Goal: Find specific page/section: Find specific page/section

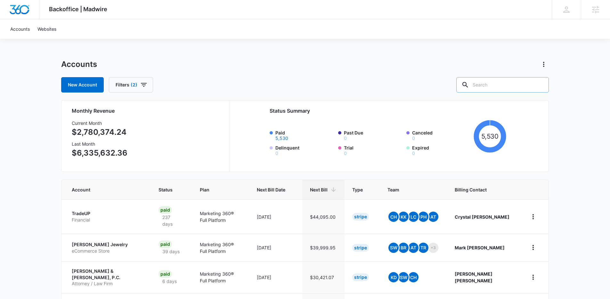
click at [502, 85] on input "text" at bounding box center [502, 84] width 93 height 15
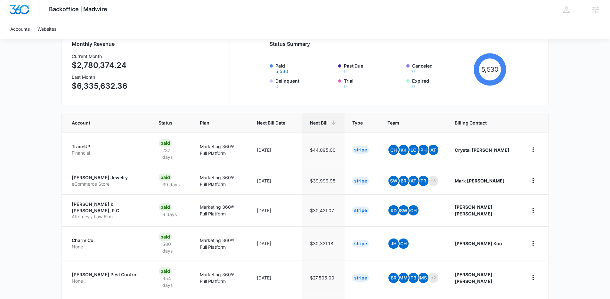
scroll to position [19, 0]
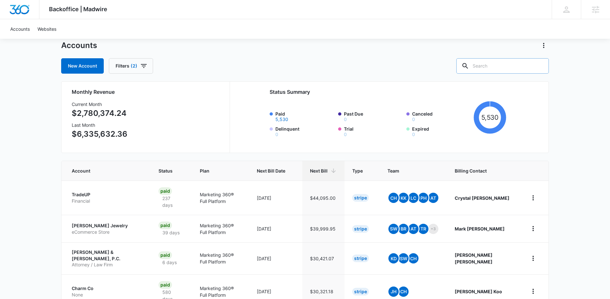
click at [496, 65] on input "text" at bounding box center [502, 65] width 93 height 15
type input "law"
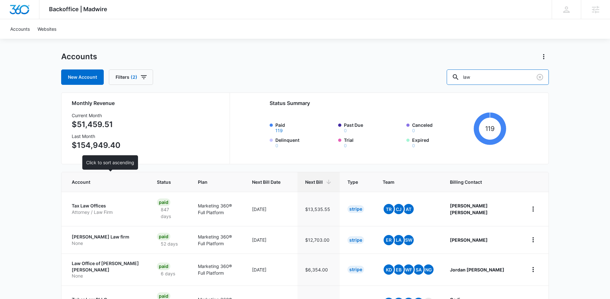
scroll to position [15, 0]
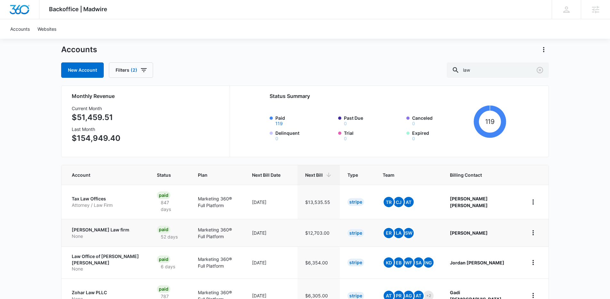
click at [103, 229] on p "[PERSON_NAME] Law firm" at bounding box center [107, 230] width 70 height 6
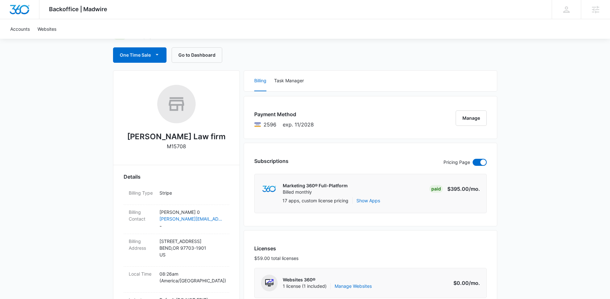
scroll to position [4, 0]
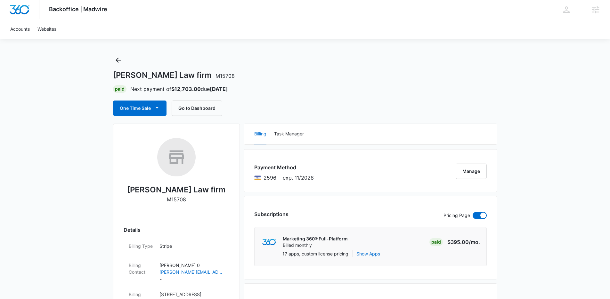
click at [151, 75] on h1 "[PERSON_NAME] Law firm M15708" at bounding box center [174, 75] width 122 height 10
click at [144, 77] on h1 "[PERSON_NAME] Law firm M15708" at bounding box center [174, 75] width 122 height 10
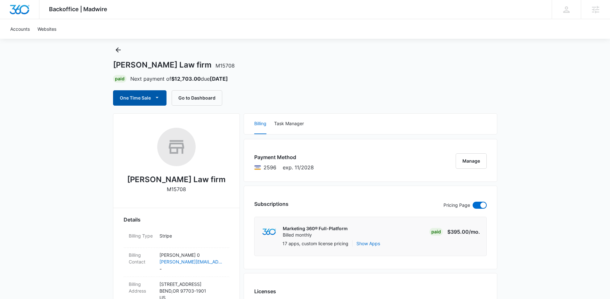
scroll to position [16, 0]
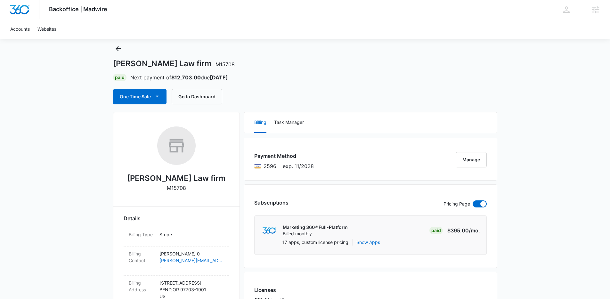
click at [145, 65] on h1 "[PERSON_NAME] Law firm M15708" at bounding box center [174, 64] width 122 height 10
click at [134, 64] on h1 "[PERSON_NAME] Law firm M15708" at bounding box center [174, 64] width 122 height 10
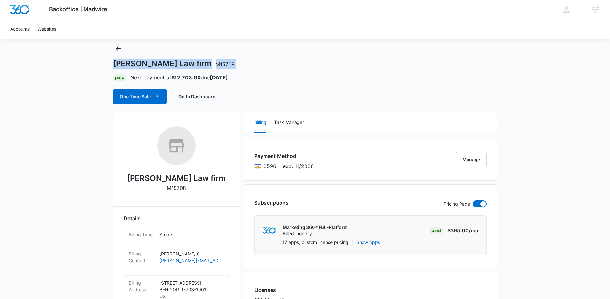
click at [134, 64] on h1 "[PERSON_NAME] Law firm M15708" at bounding box center [174, 64] width 122 height 10
click at [159, 61] on h1 "[PERSON_NAME] Law firm M15708" at bounding box center [174, 64] width 122 height 10
drag, startPoint x: 181, startPoint y: 63, endPoint x: 115, endPoint y: 62, distance: 65.3
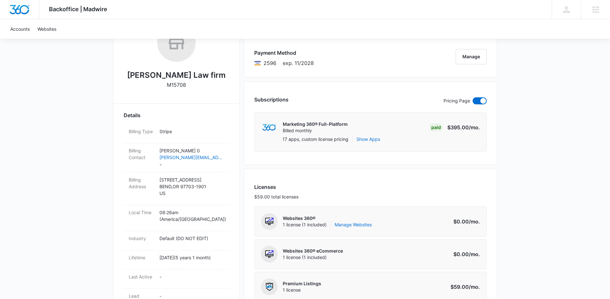
scroll to position [118, 0]
